Goal: Check status: Check status

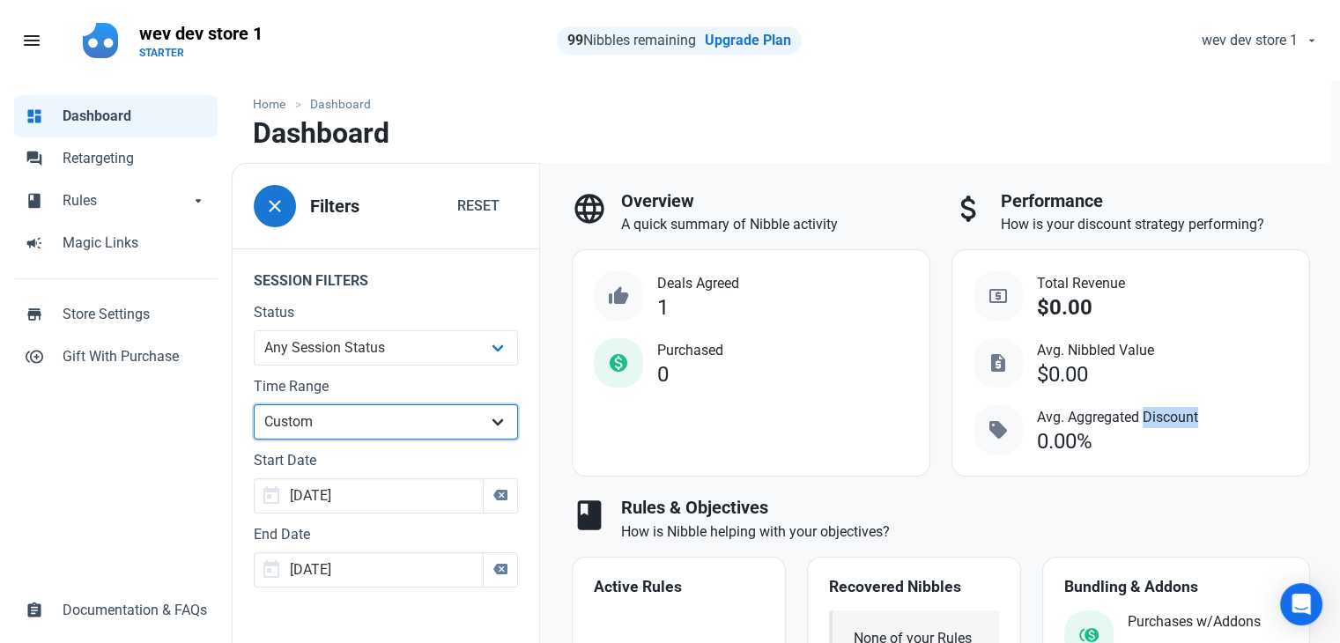
click at [502, 421] on select "All Time Last day Last 7 days Last 30 days Last 90 days Last 180 days Last 365 …" at bounding box center [386, 421] width 264 height 35
select select "all"
click at [254, 404] on select "All Time Last day Last 7 days Last 30 days Last 90 days Last 180 days Last 365 …" at bounding box center [386, 421] width 264 height 35
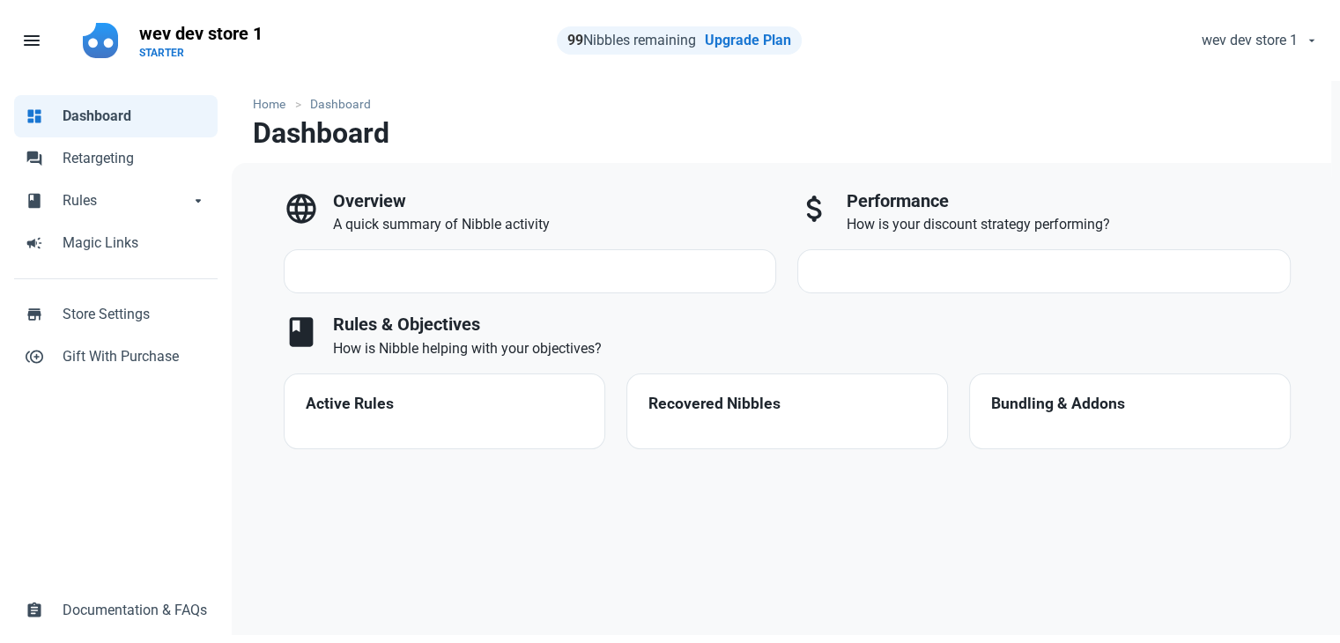
select select "7d"
